Goal: Entertainment & Leisure: Consume media (video, audio)

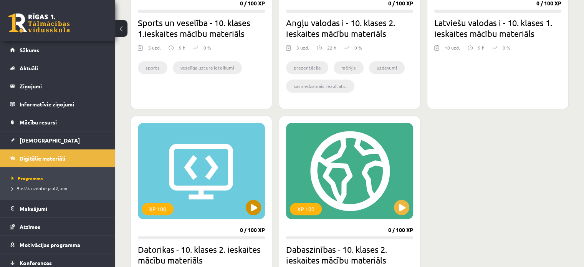
scroll to position [444, 0]
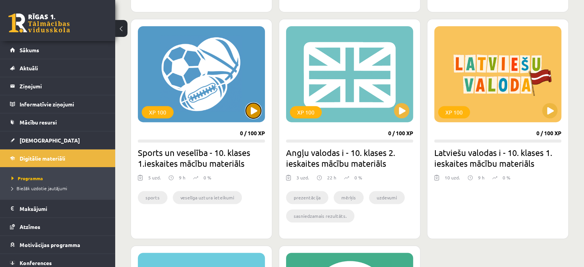
click at [251, 111] on button at bounding box center [253, 110] width 15 height 15
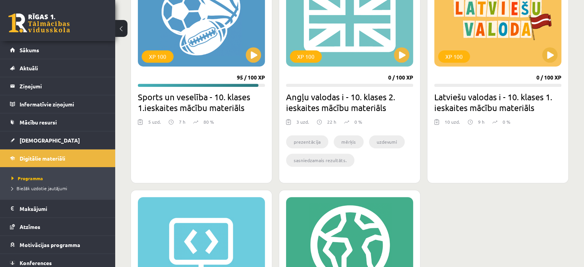
scroll to position [307, 0]
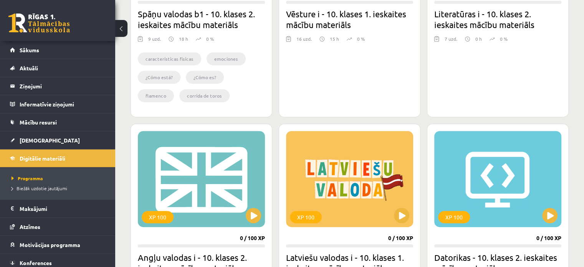
scroll to position [339, 0]
